Goal: Check status

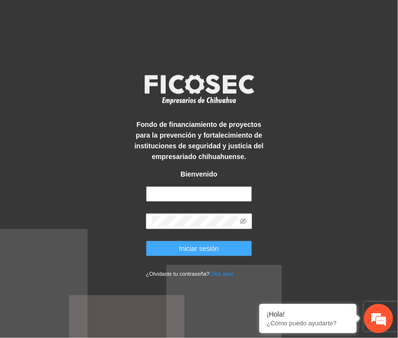
type input "**********"
click at [219, 248] on button "Iniciar sesión" at bounding box center [199, 249] width 106 height 16
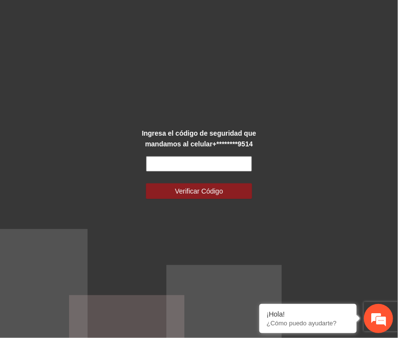
drag, startPoint x: 221, startPoint y: 160, endPoint x: 238, endPoint y: 163, distance: 17.5
click at [221, 160] on input "text" at bounding box center [199, 164] width 106 height 16
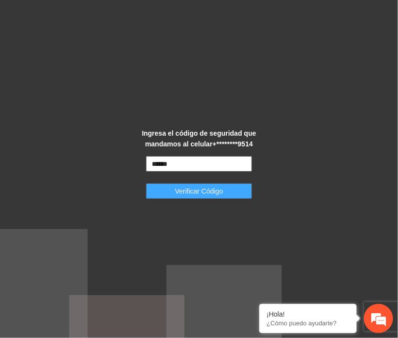
type input "******"
click at [192, 194] on span "Verificar Código" at bounding box center [199, 191] width 48 height 11
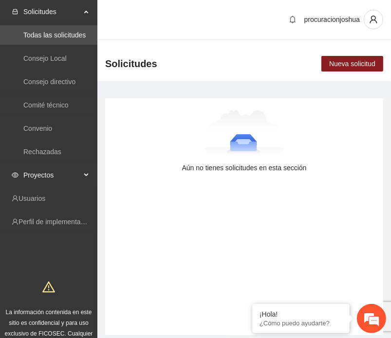
click at [27, 177] on span "Proyectos" at bounding box center [51, 174] width 57 height 19
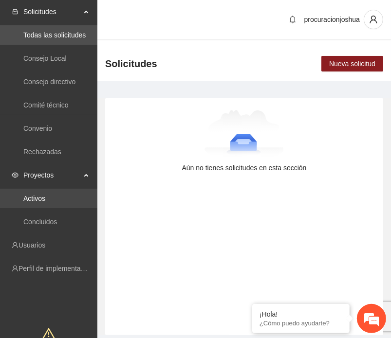
click at [29, 196] on link "Activos" at bounding box center [34, 199] width 22 height 8
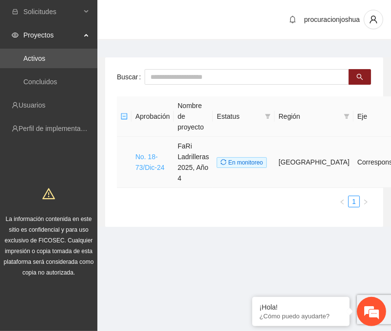
click at [152, 167] on link "No. 18-73/Dic-24" at bounding box center [149, 162] width 29 height 18
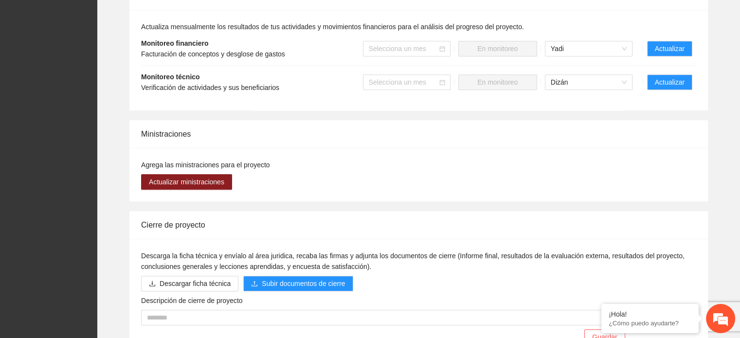
scroll to position [985, 0]
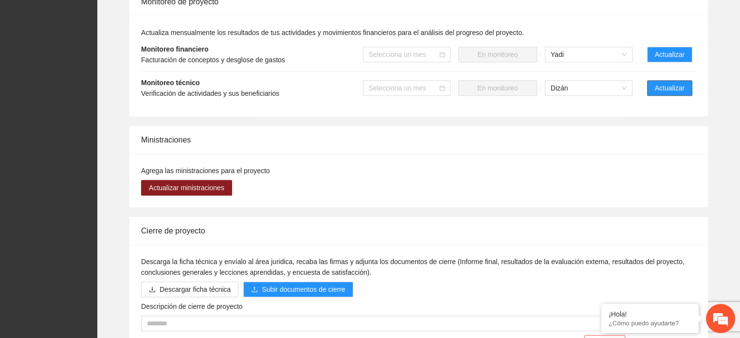
click at [398, 83] on span "Actualizar" at bounding box center [670, 88] width 30 height 11
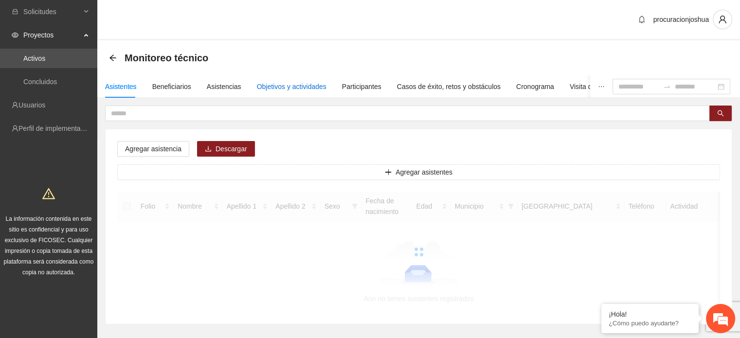
click at [306, 86] on div "Objetivos y actividades" at bounding box center [292, 86] width 70 height 11
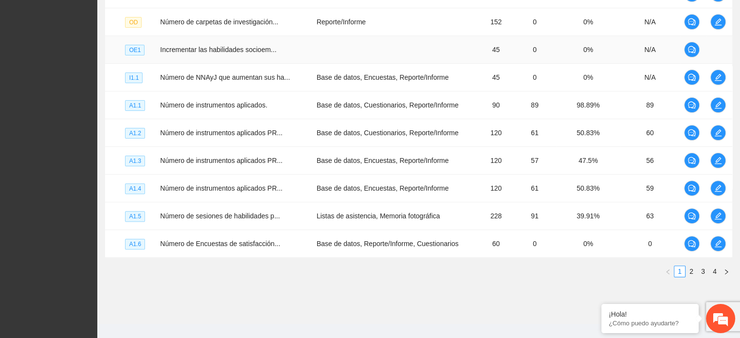
scroll to position [292, 0]
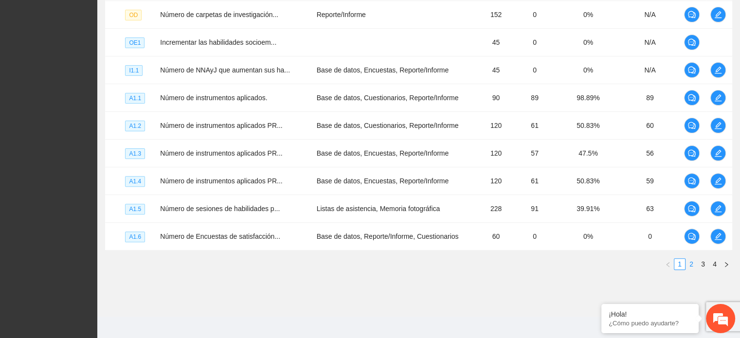
click at [398, 263] on link "2" at bounding box center [691, 264] width 11 height 11
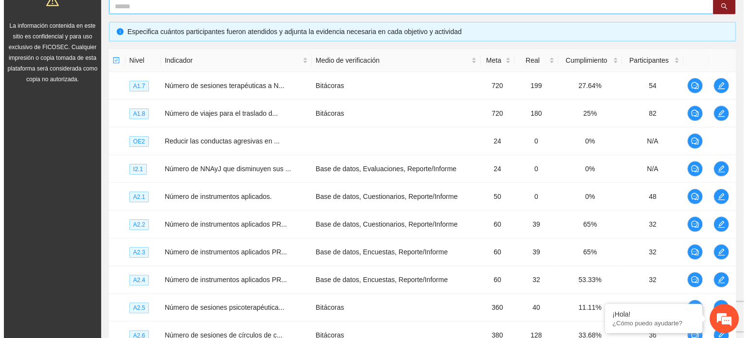
scroll to position [195, 0]
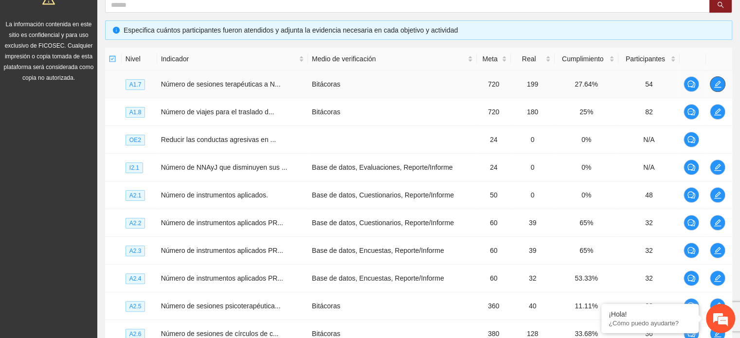
click at [398, 83] on icon "edit" at bounding box center [718, 84] width 8 height 8
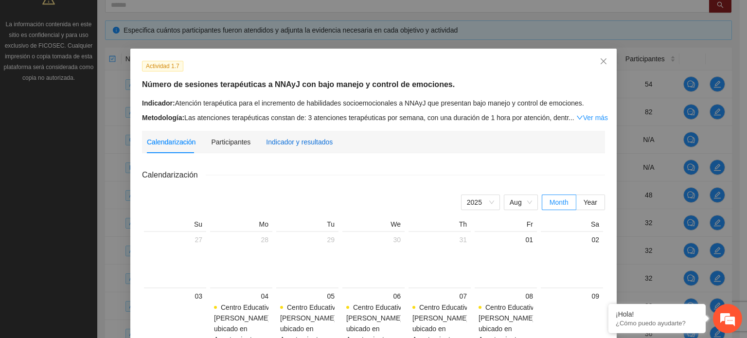
click at [291, 142] on div "Indicador y resultados" at bounding box center [299, 142] width 67 height 11
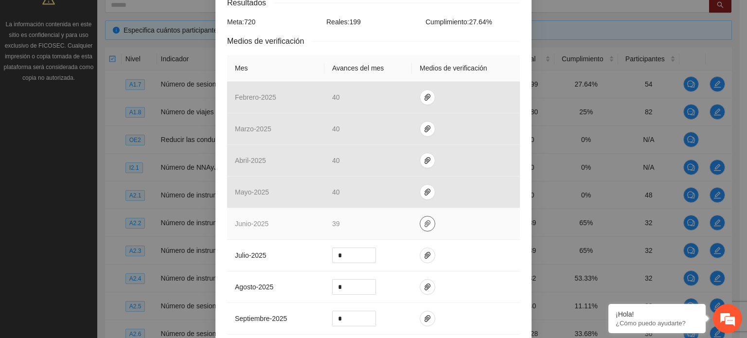
click at [398, 225] on icon "paper-clip" at bounding box center [428, 224] width 8 height 8
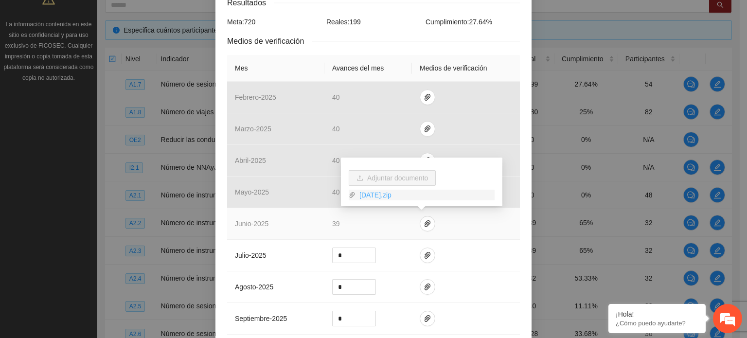
click at [378, 198] on link "JUNIO2025.zip" at bounding box center [425, 195] width 139 height 11
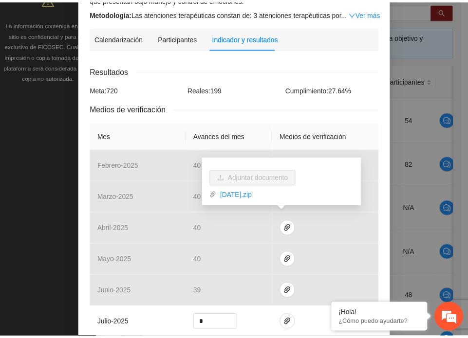
scroll to position [49, 0]
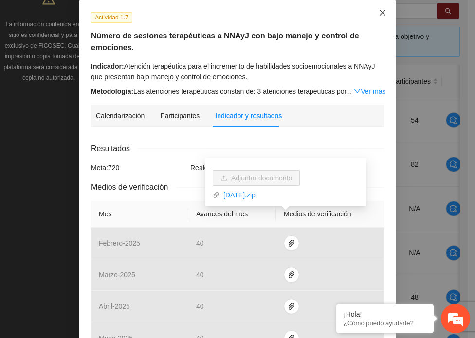
click at [379, 15] on icon "close" at bounding box center [383, 13] width 8 height 8
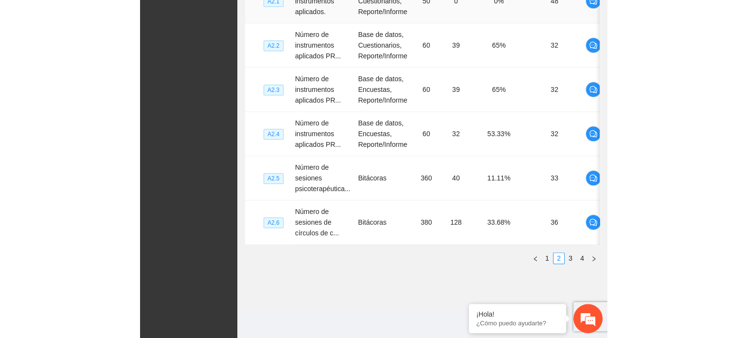
scroll to position [296, 0]
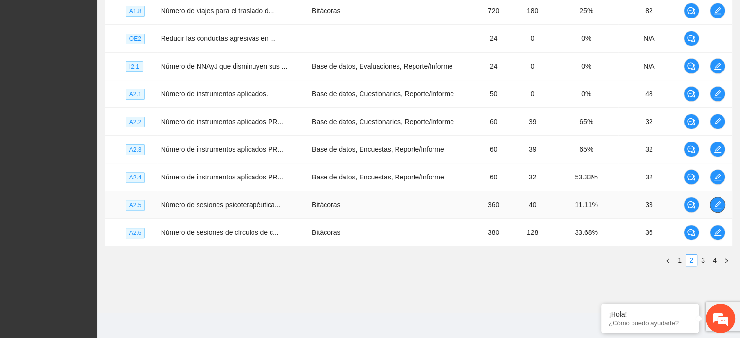
click at [398, 201] on icon "edit" at bounding box center [717, 204] width 7 height 7
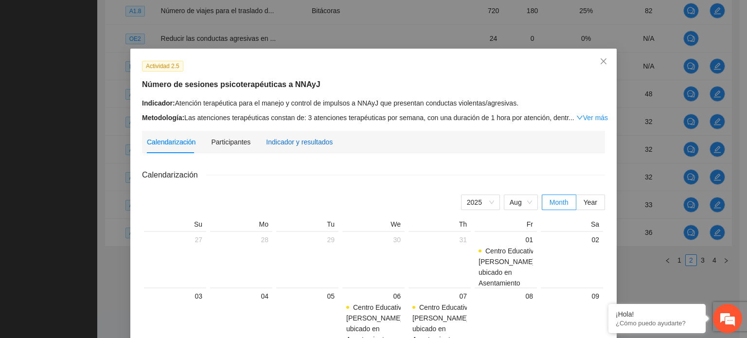
click at [288, 143] on div "Indicador y resultados" at bounding box center [299, 142] width 67 height 11
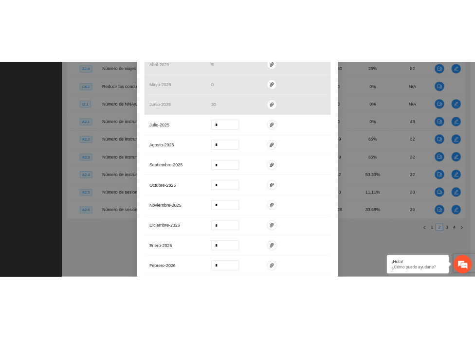
scroll to position [341, 0]
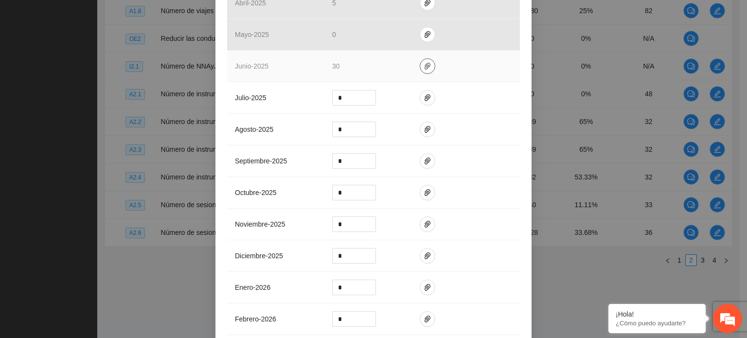
click at [398, 63] on icon "paper-clip" at bounding box center [428, 66] width 8 height 8
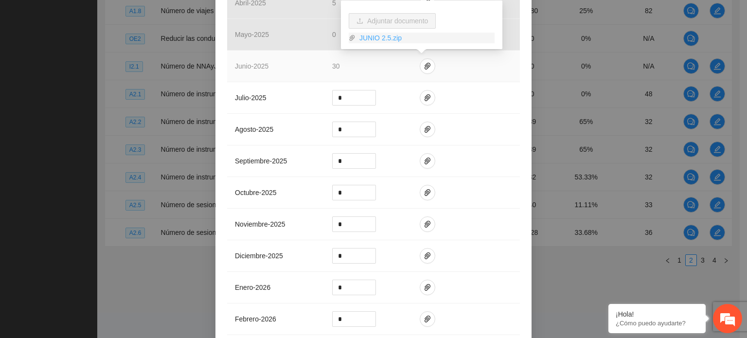
click at [380, 38] on link "JUNIO 2.5.zip" at bounding box center [425, 38] width 139 height 11
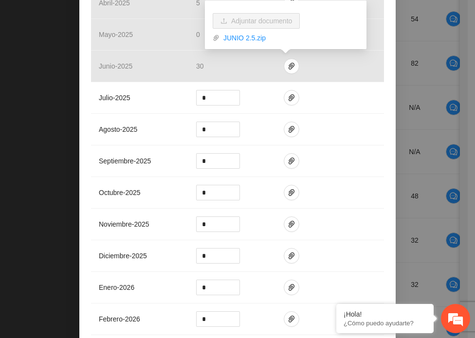
click at [398, 116] on div "Actividad 2.5 Número de sesiones psicoterapéuticas a NNAyJ Indicador: Atención …" at bounding box center [237, 169] width 475 height 338
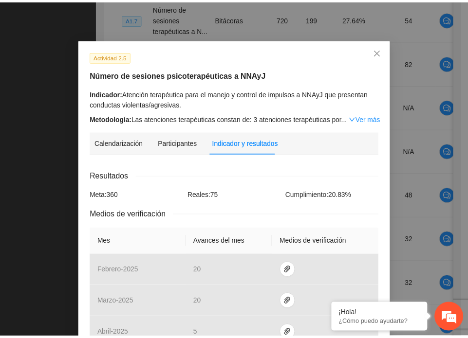
scroll to position [0, 0]
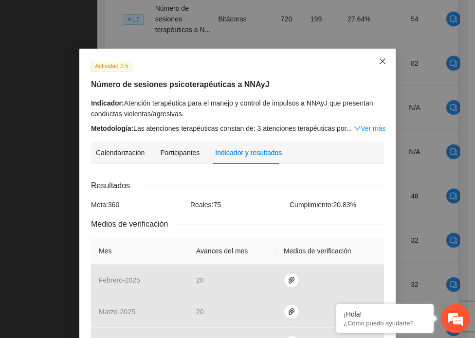
click at [380, 66] on span "Close" at bounding box center [382, 62] width 26 height 26
